Goal: Navigation & Orientation: Find specific page/section

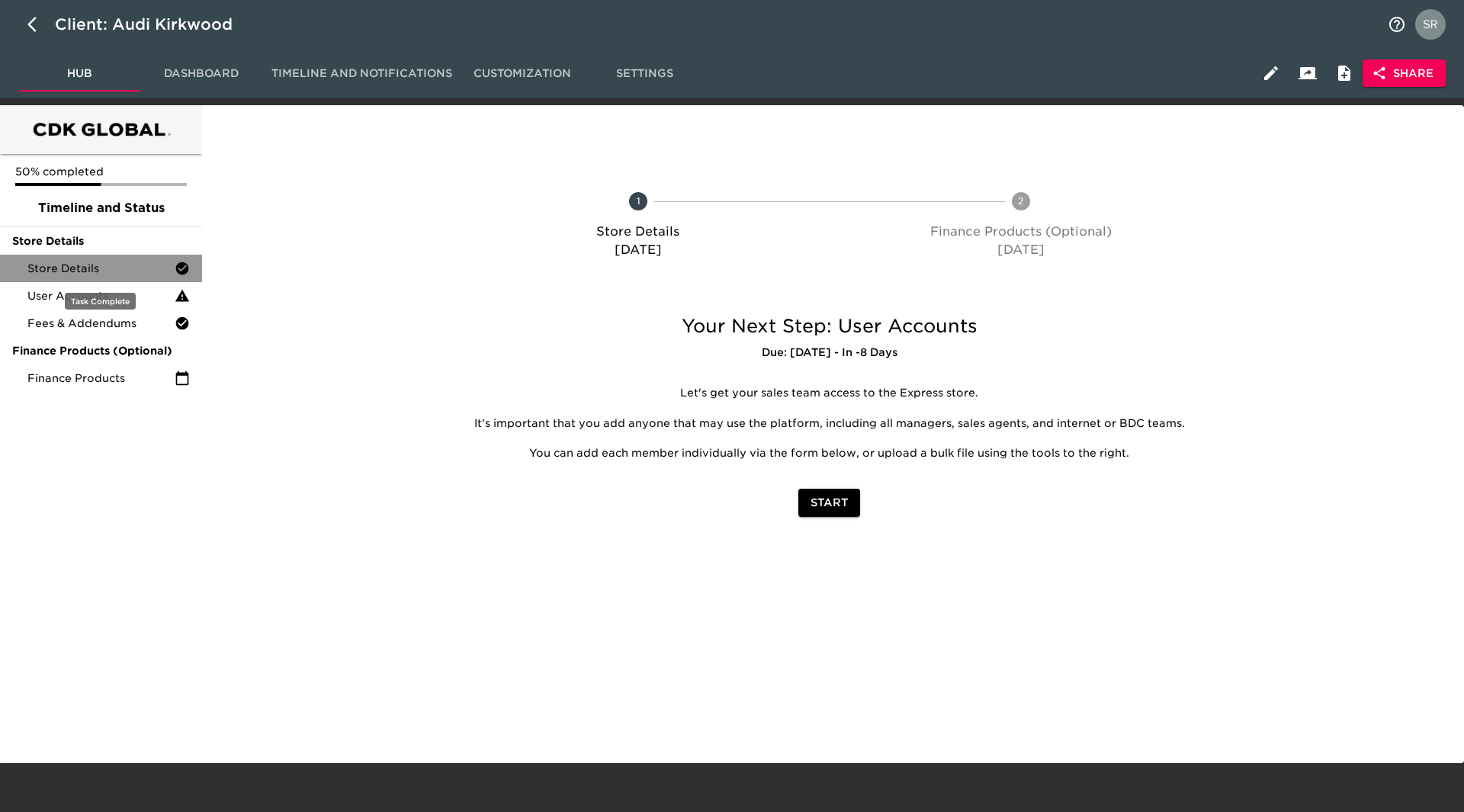
click at [86, 271] on span "Store Details" at bounding box center [101, 268] width 147 height 15
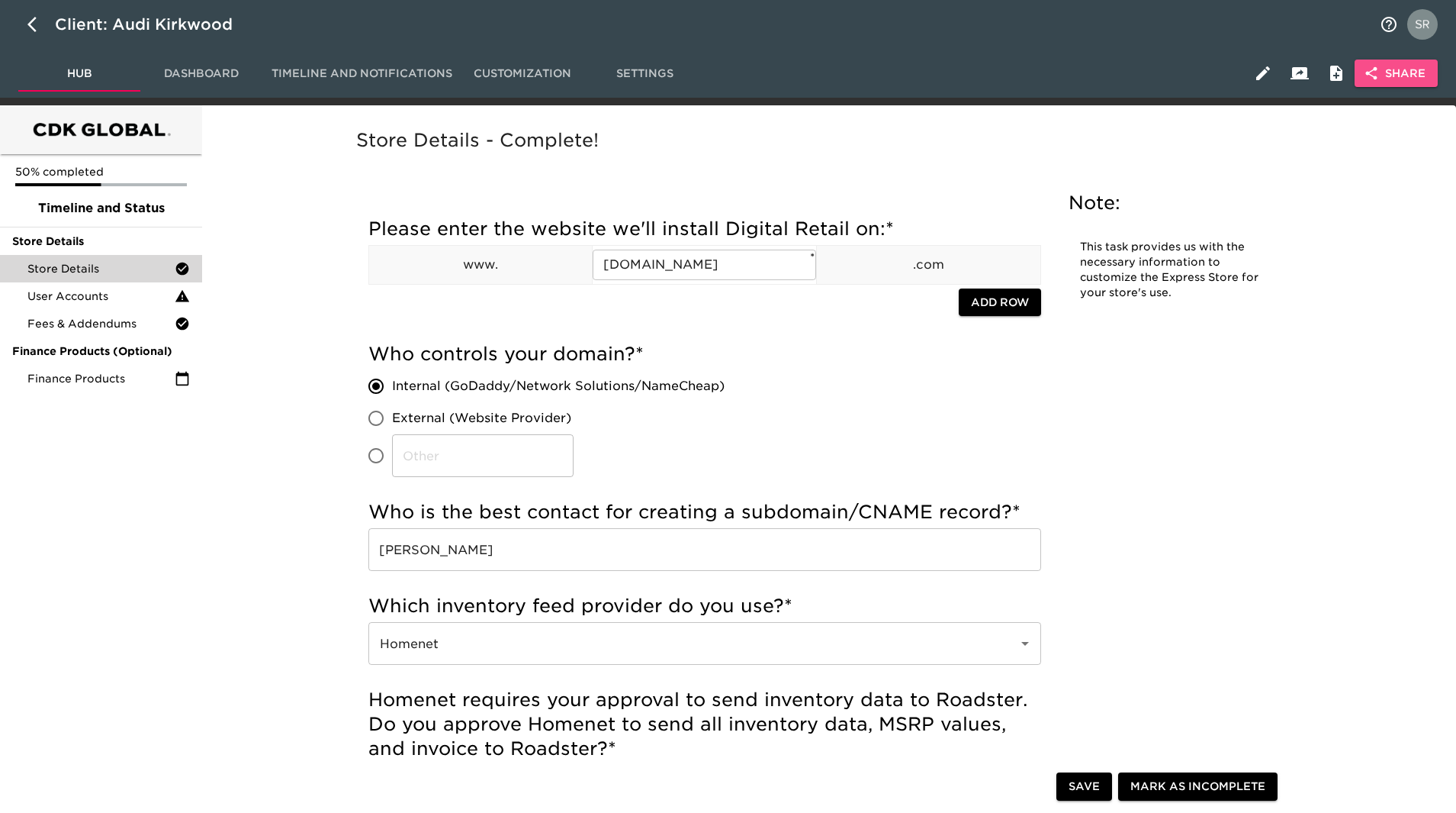
click at [1384, 80] on span "Share" at bounding box center [1396, 73] width 59 height 19
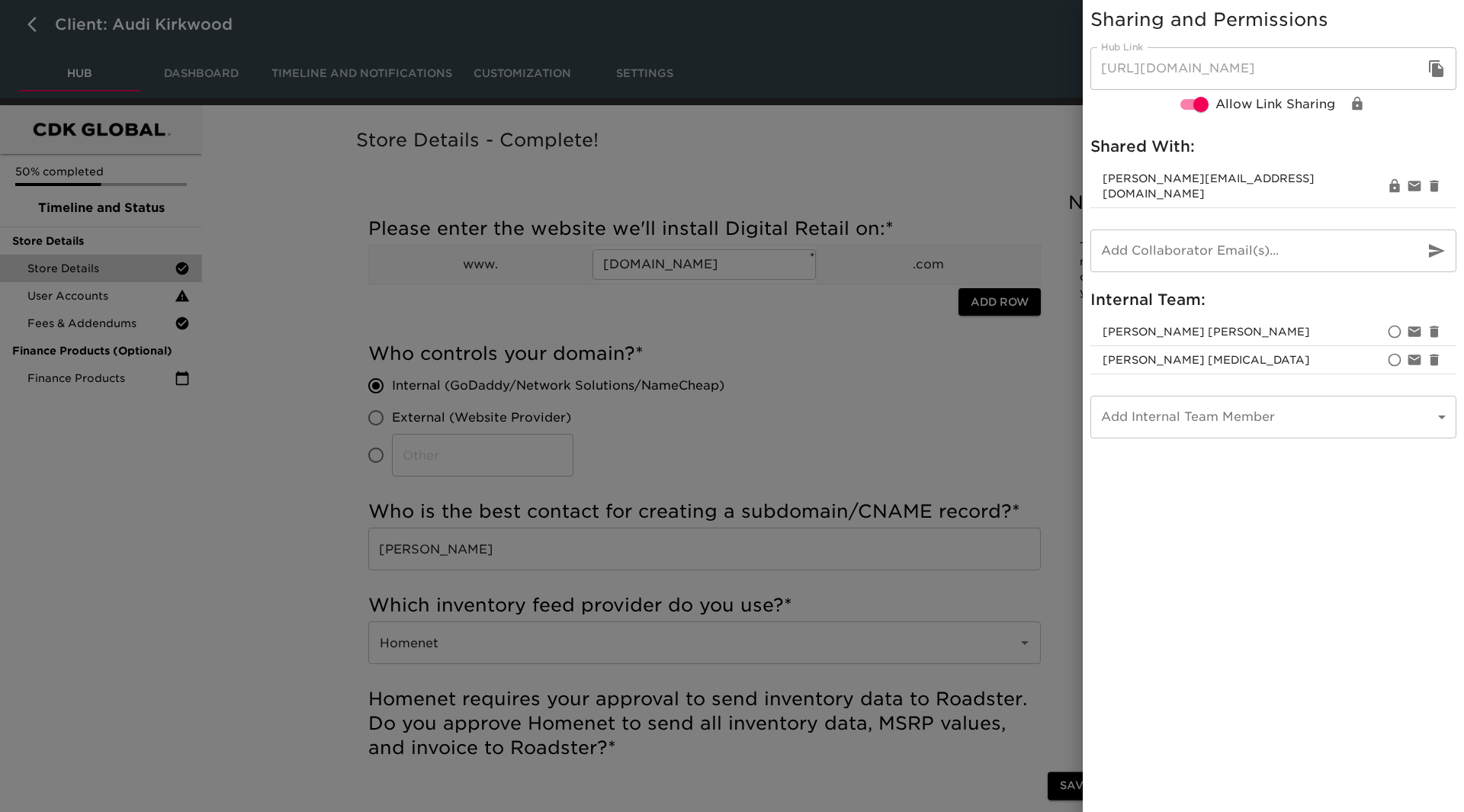
click at [1048, 59] on div at bounding box center [732, 406] width 1464 height 812
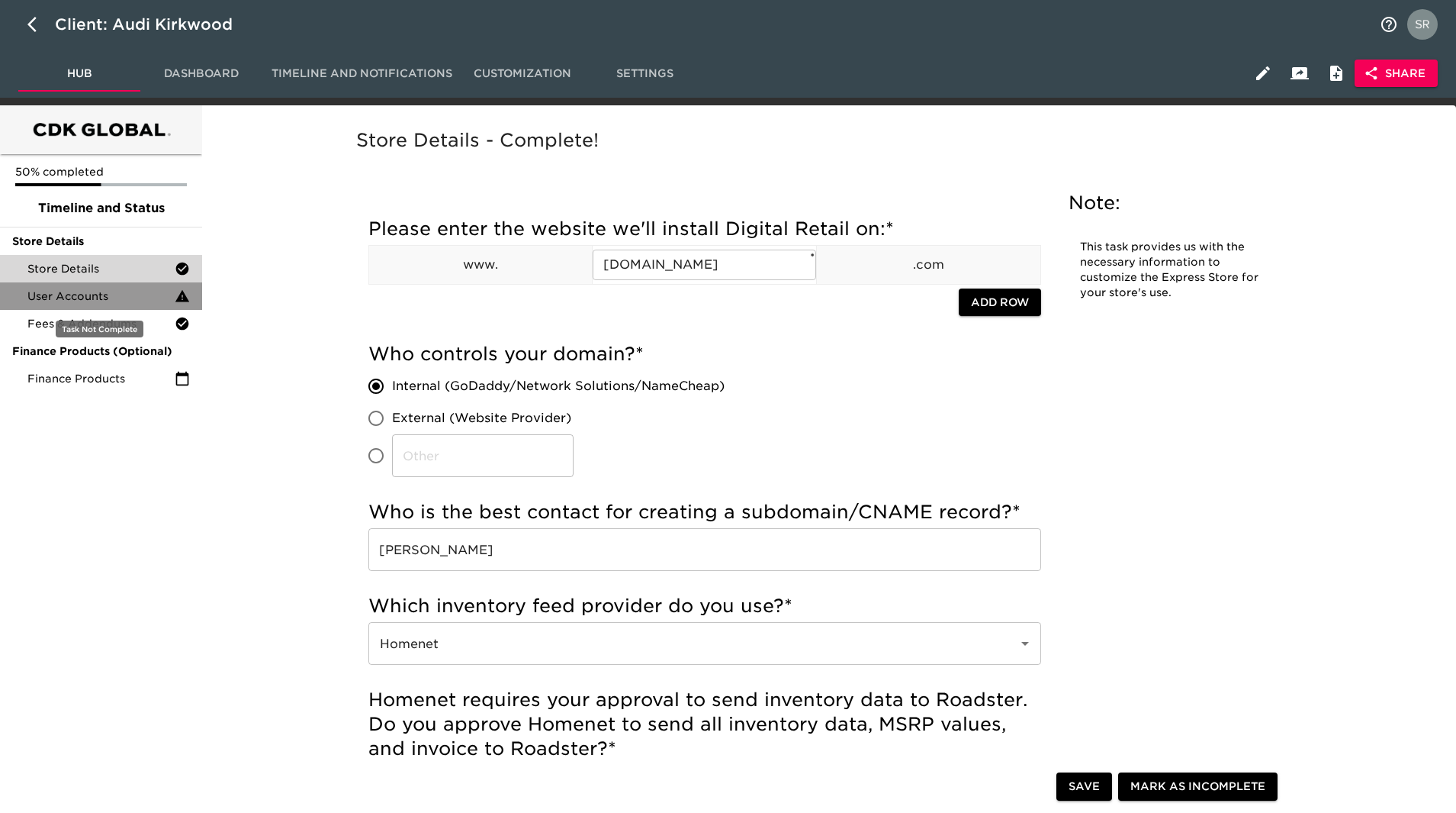
click at [99, 300] on span "User Accounts" at bounding box center [101, 296] width 147 height 15
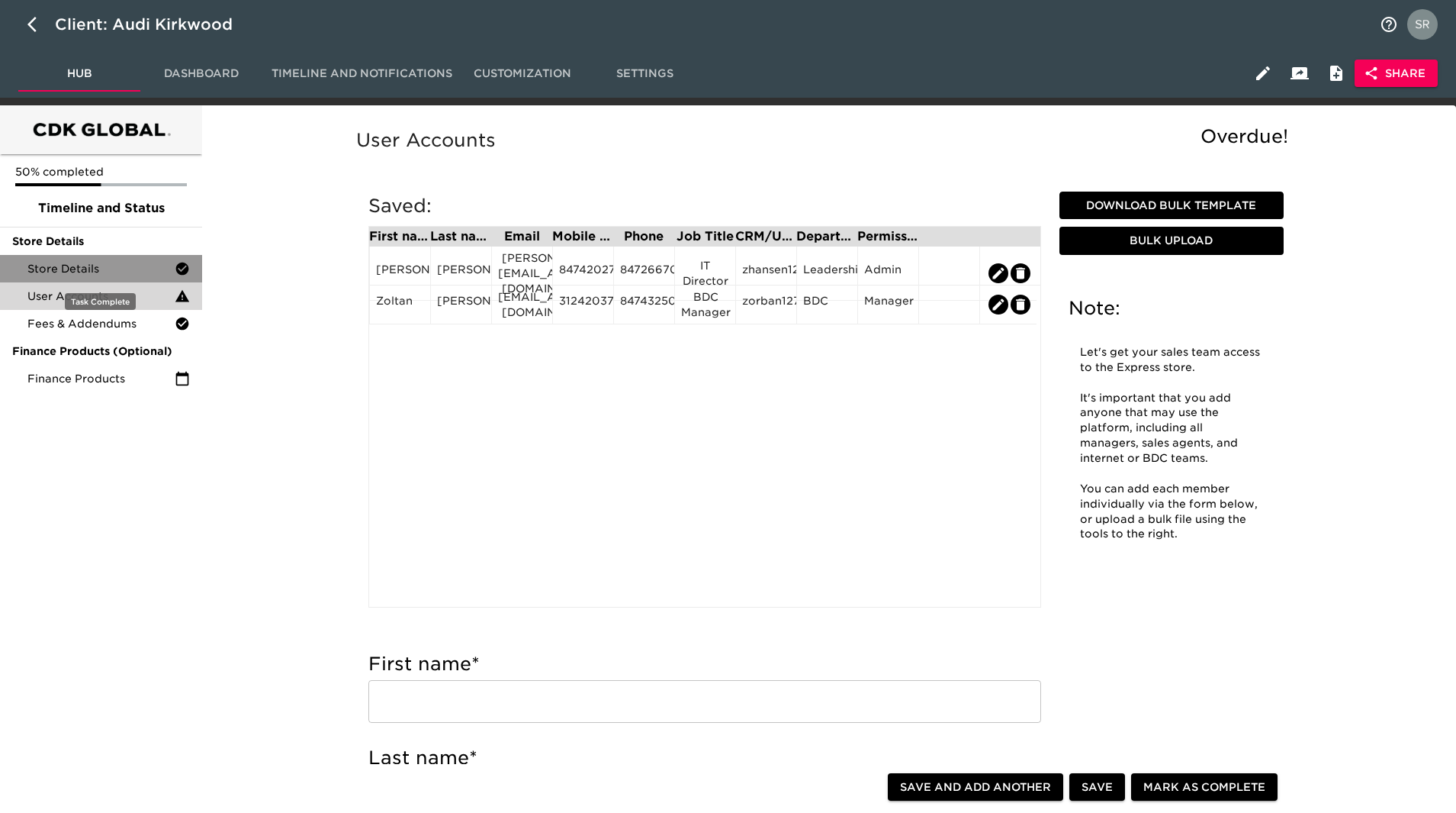
click at [58, 263] on span "Store Details" at bounding box center [101, 268] width 147 height 15
